Goal: Information Seeking & Learning: Find contact information

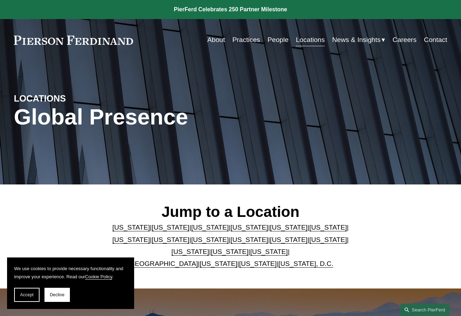
click at [294, 262] on link "[US_STATE], D.C." at bounding box center [305, 263] width 55 height 7
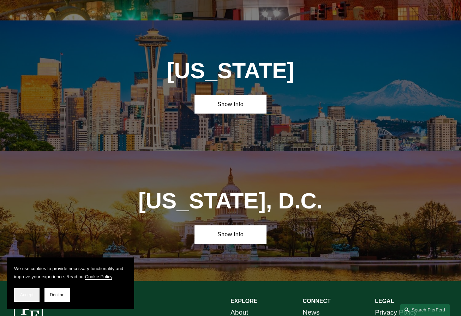
click at [25, 293] on span "Accept" at bounding box center [26, 294] width 13 height 5
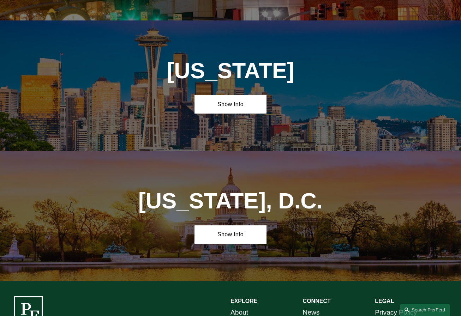
scroll to position [2588, 0]
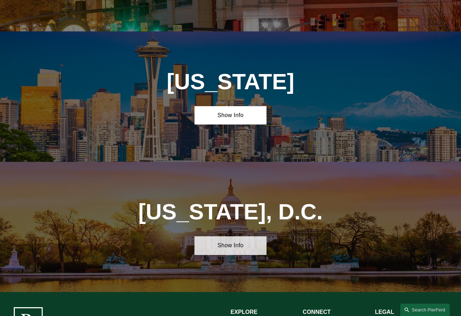
click at [222, 236] on link "Show Info" at bounding box center [230, 245] width 72 height 19
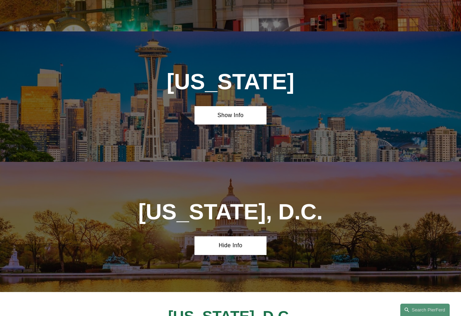
drag, startPoint x: 157, startPoint y: 231, endPoint x: 262, endPoint y: 231, distance: 105.1
drag, startPoint x: 262, startPoint y: 230, endPoint x: 132, endPoint y: 230, distance: 130.2
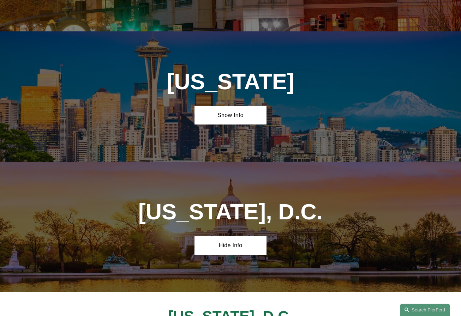
copy h4 "[STREET_ADDRESS][US_STATE]"
